Goal: Information Seeking & Learning: Stay updated

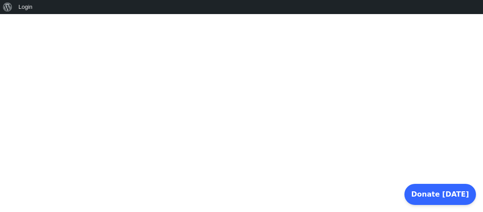
scroll to position [835, 0]
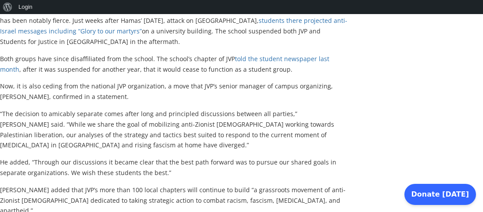
scroll to position [632, 0]
